Goal: Task Accomplishment & Management: Manage account settings

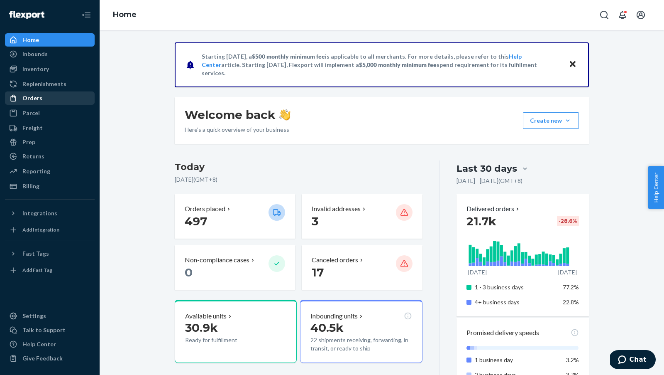
click at [32, 101] on div "Orders" at bounding box center [32, 98] width 20 height 8
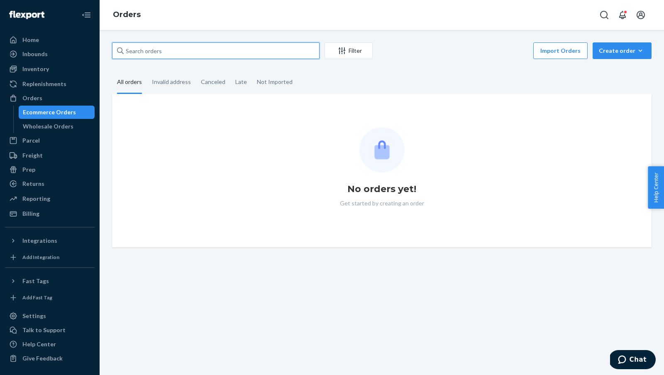
click at [145, 50] on input "text" at bounding box center [216, 50] width 208 height 17
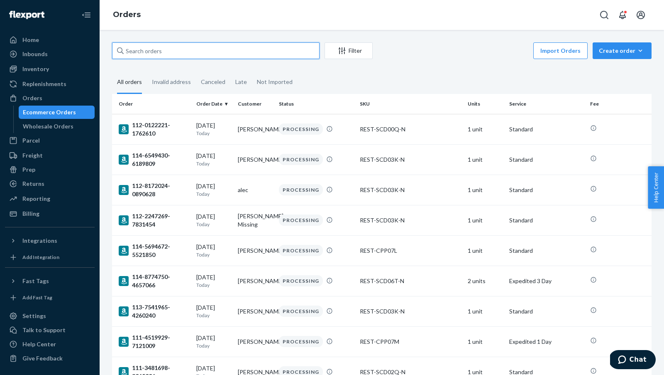
paste input "US25343445"
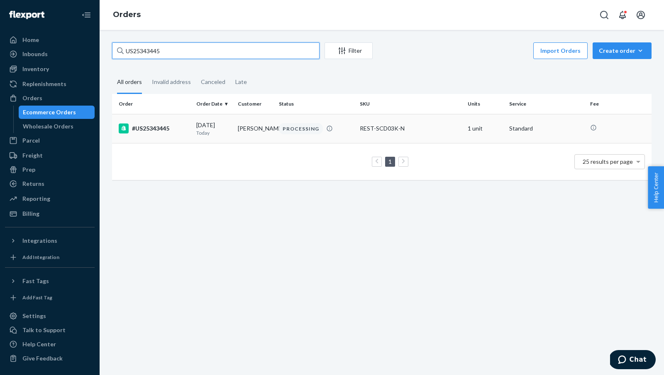
type input "US25343445"
click at [160, 132] on div "#US25343445" at bounding box center [154, 128] width 71 height 10
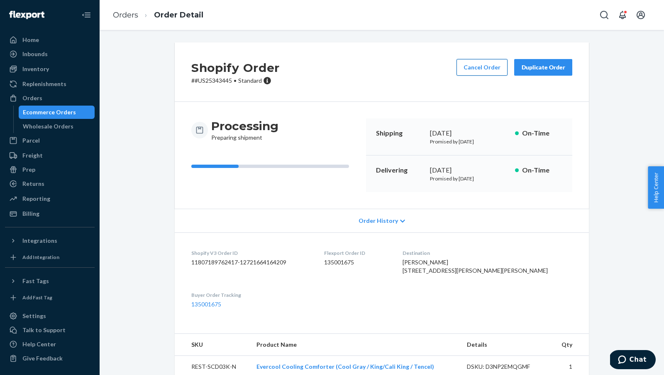
click at [485, 63] on button "Cancel Order" at bounding box center [482, 67] width 51 height 17
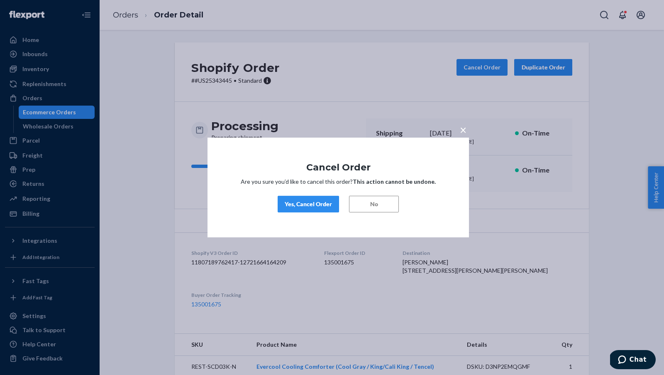
click at [292, 203] on div "Yes, Cancel Order" at bounding box center [308, 204] width 47 height 8
